Goal: Use online tool/utility: Utilize a website feature to perform a specific function

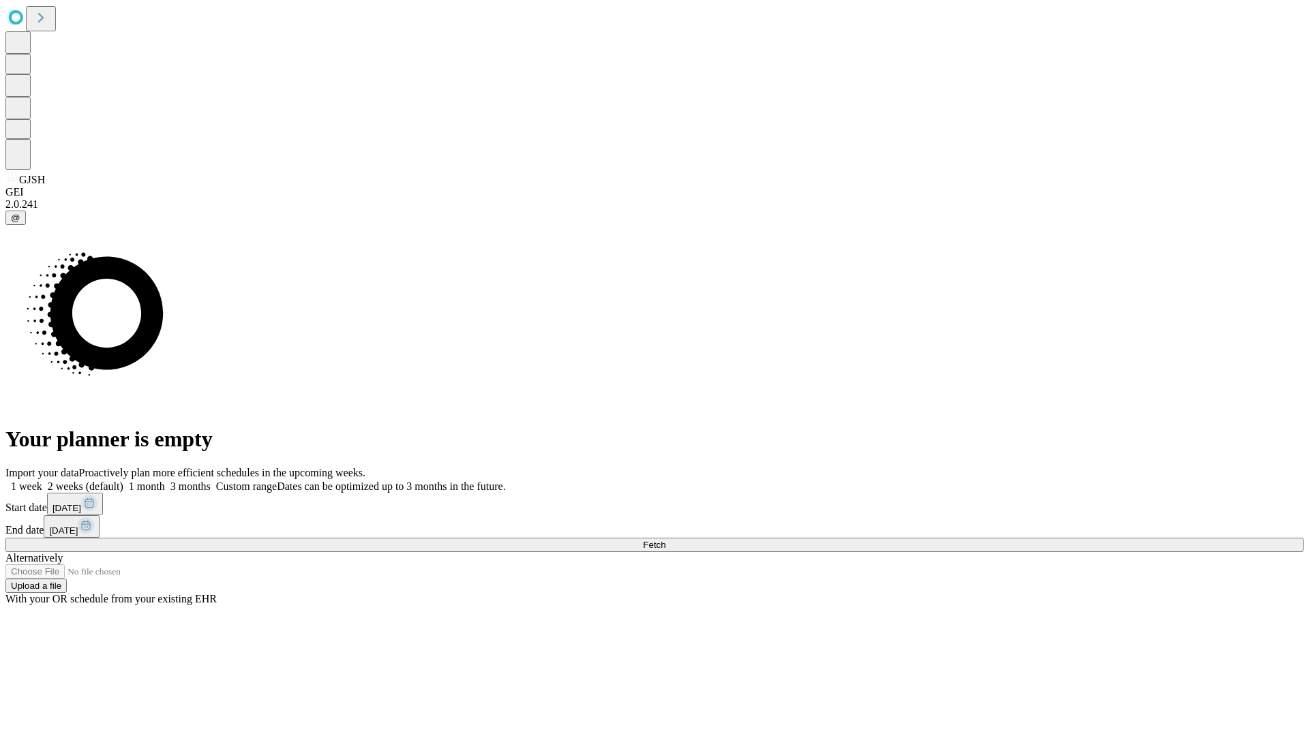
click at [665, 540] on span "Fetch" at bounding box center [654, 545] width 22 height 10
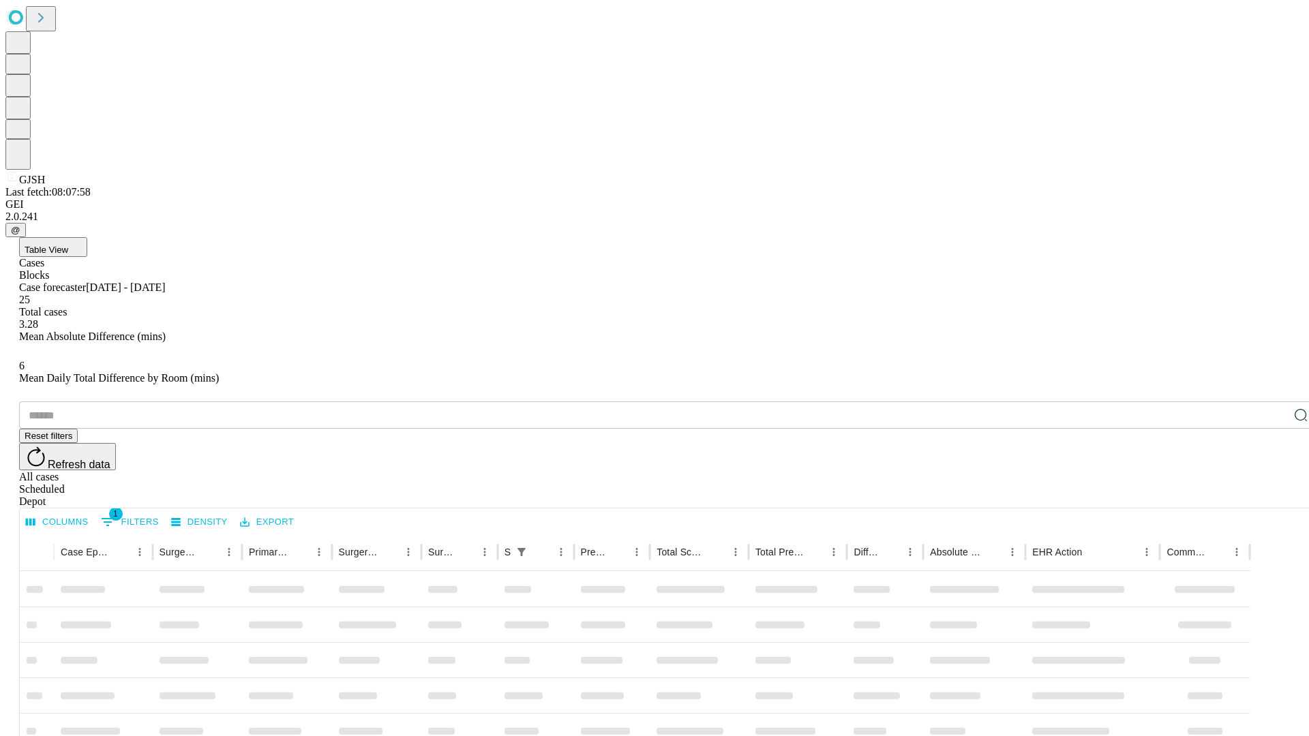
click at [68, 245] on span "Table View" at bounding box center [47, 250] width 44 height 10
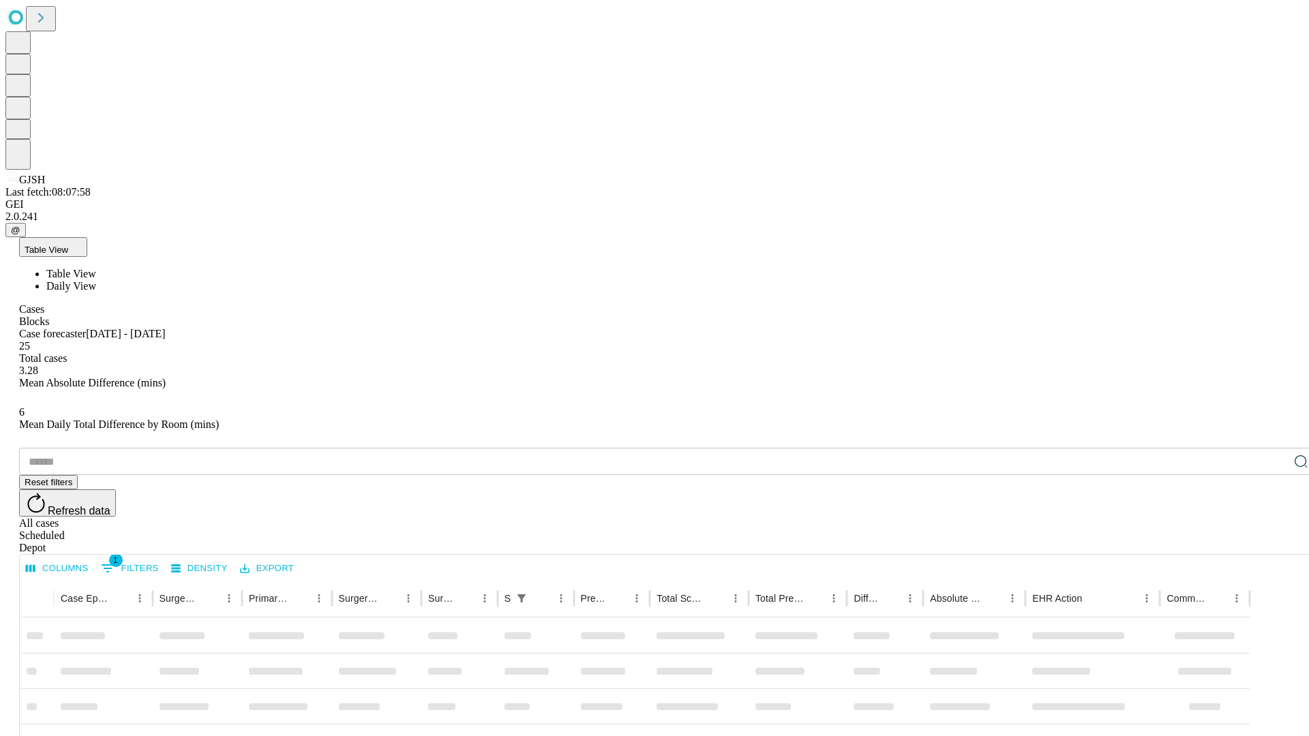
click at [96, 280] on span "Daily View" at bounding box center [71, 286] width 50 height 12
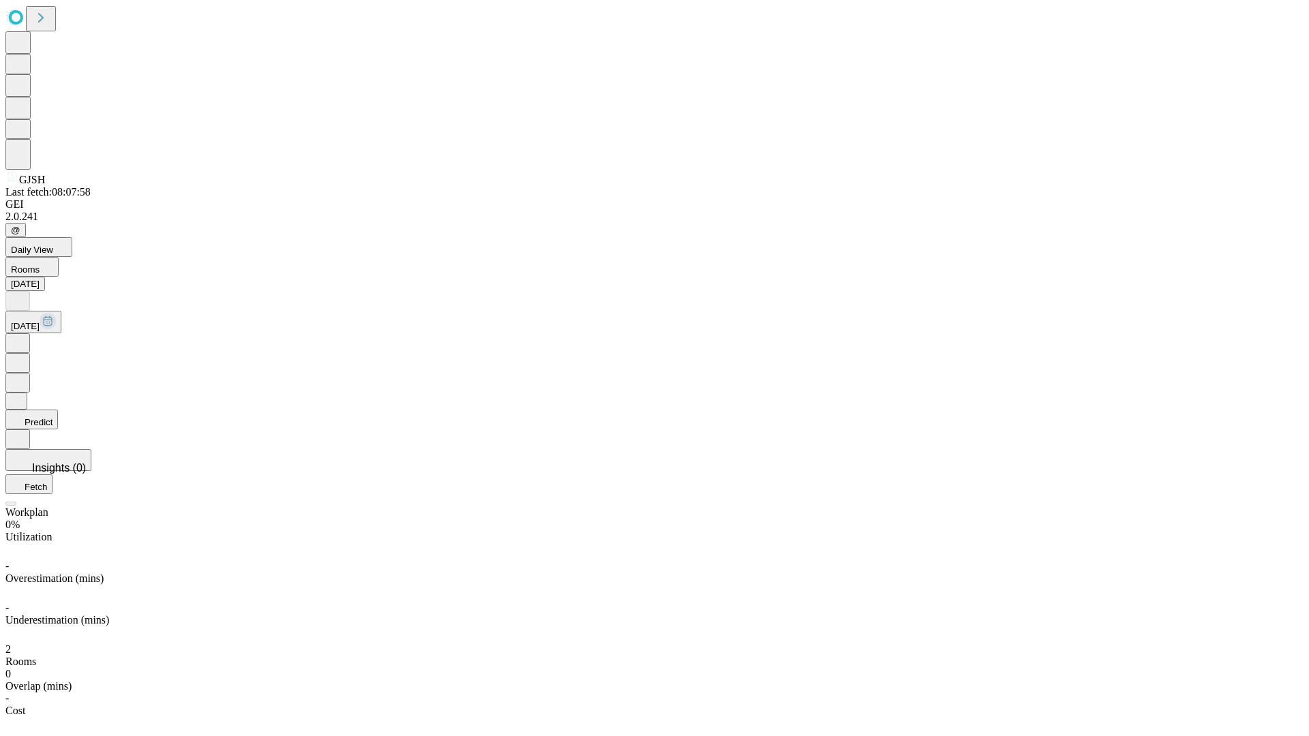
click at [58, 410] on button "Predict" at bounding box center [31, 420] width 52 height 20
